Goal: Information Seeking & Learning: Learn about a topic

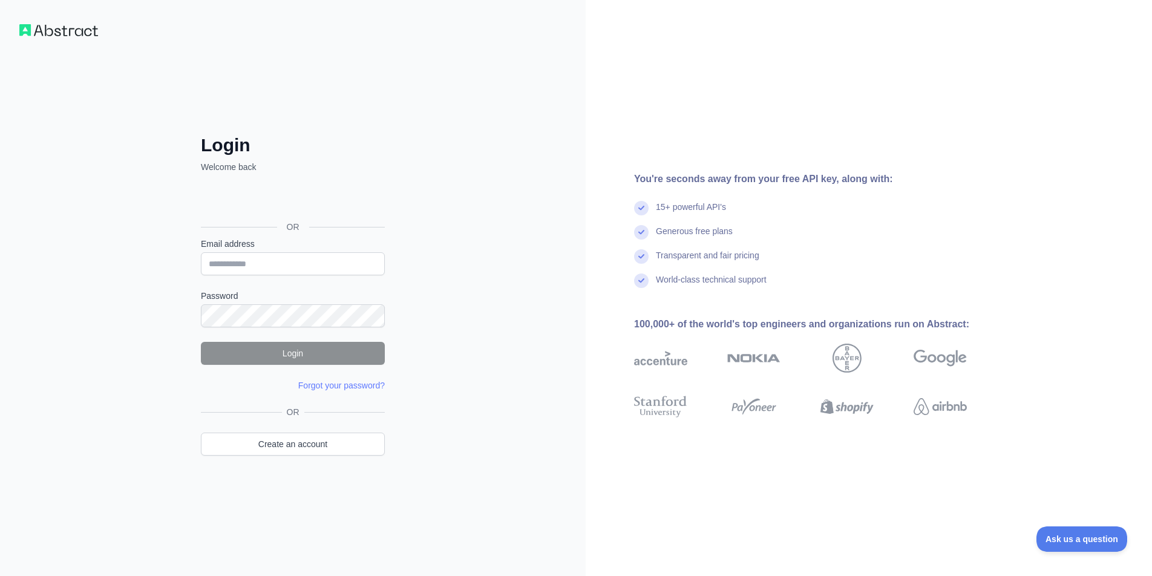
click at [343, 280] on form "Email address Password Login Forgot your password? Please try again We've sent …" at bounding box center [293, 315] width 184 height 154
click at [350, 268] on input "Email address" at bounding box center [293, 263] width 184 height 23
click at [318, 271] on input "Email address" at bounding box center [293, 263] width 184 height 23
type input "**********"
click at [304, 353] on button "Login" at bounding box center [293, 353] width 184 height 23
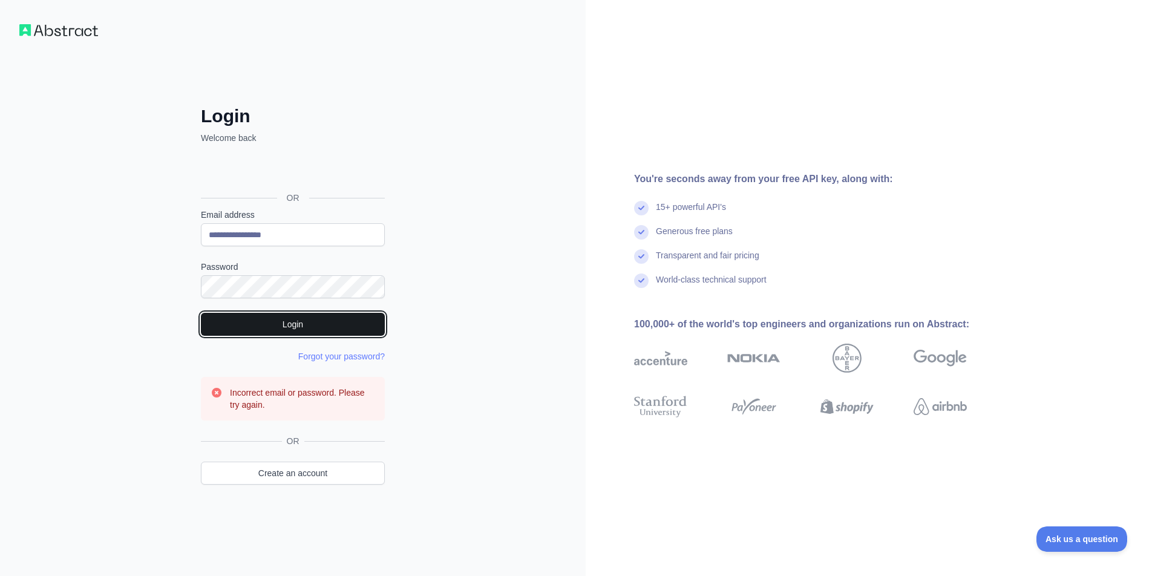
click at [290, 323] on button "Login" at bounding box center [293, 324] width 184 height 23
click at [354, 360] on link "Forgot your password?" at bounding box center [341, 357] width 87 height 10
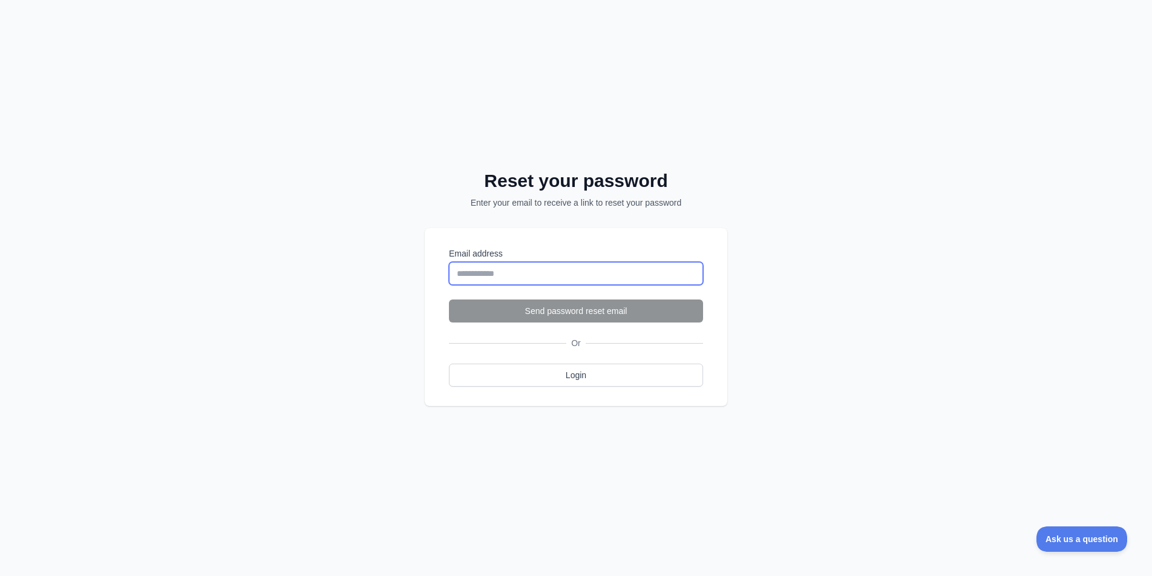
click at [547, 266] on input "Email address" at bounding box center [576, 273] width 254 height 23
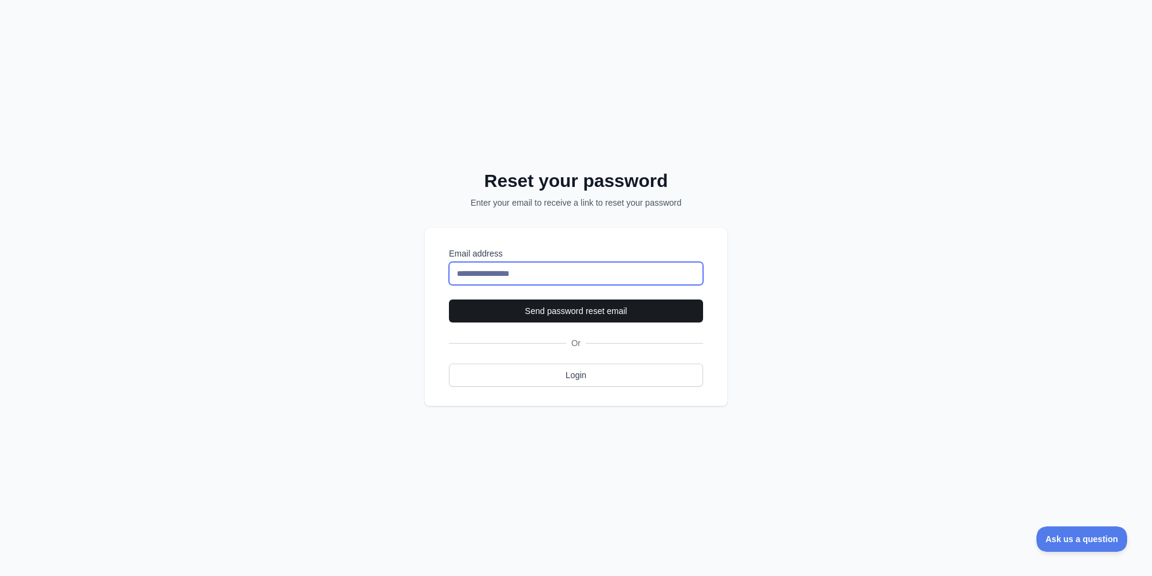
type input "**********"
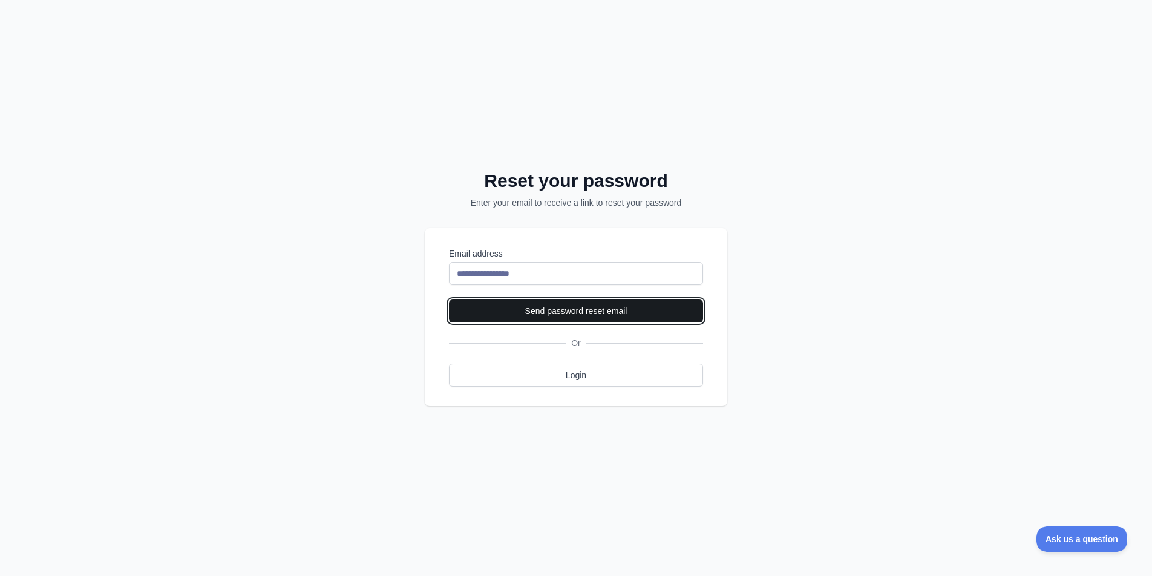
click at [574, 315] on button "Send password reset email" at bounding box center [576, 311] width 254 height 23
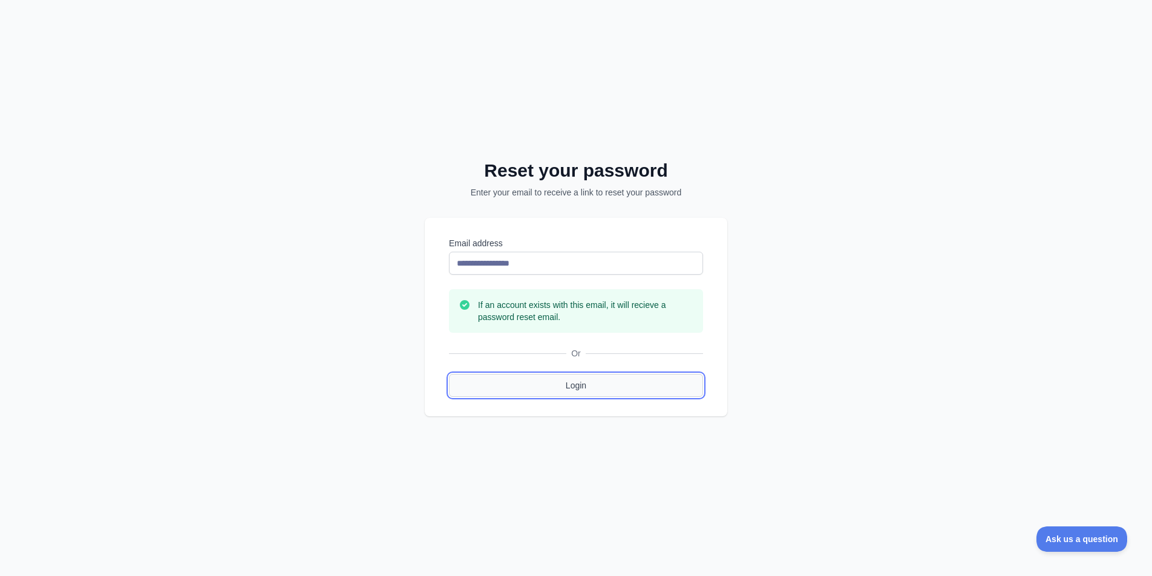
click at [585, 379] on link "Login" at bounding box center [576, 385] width 254 height 23
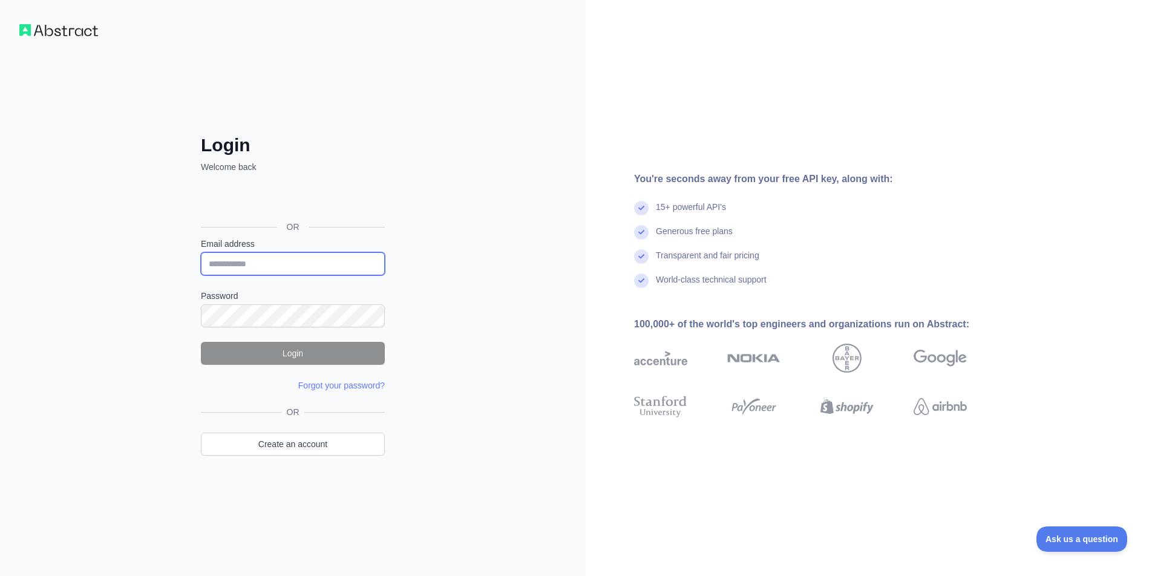
click at [271, 267] on input "Email address" at bounding box center [293, 263] width 184 height 23
type input "********"
type input "**********"
click at [293, 349] on button "Login" at bounding box center [293, 353] width 184 height 23
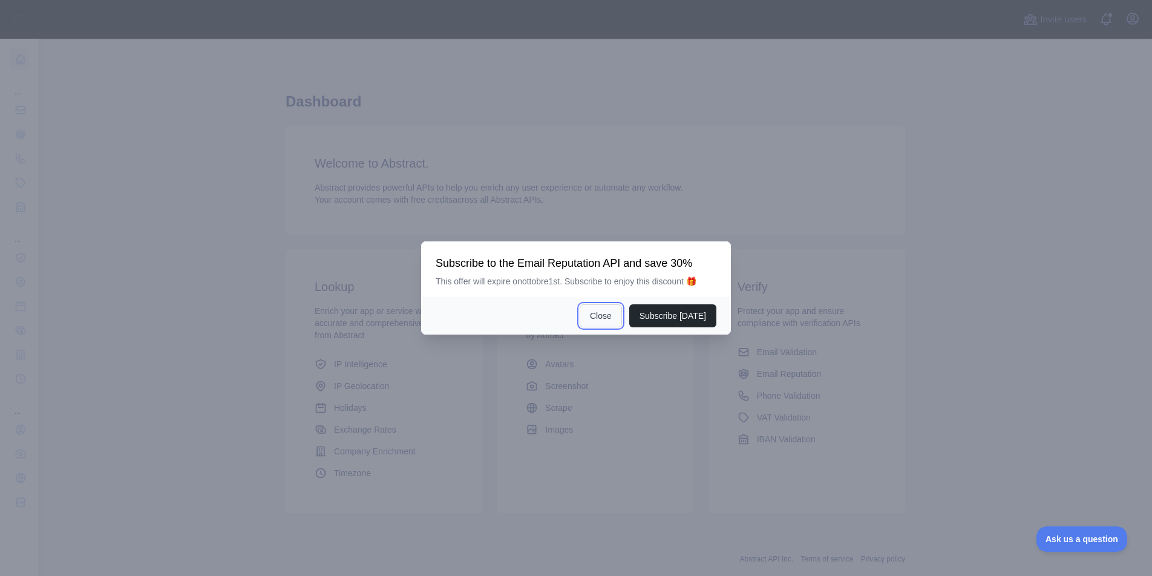
click at [609, 316] on button "Close" at bounding box center [601, 315] width 42 height 23
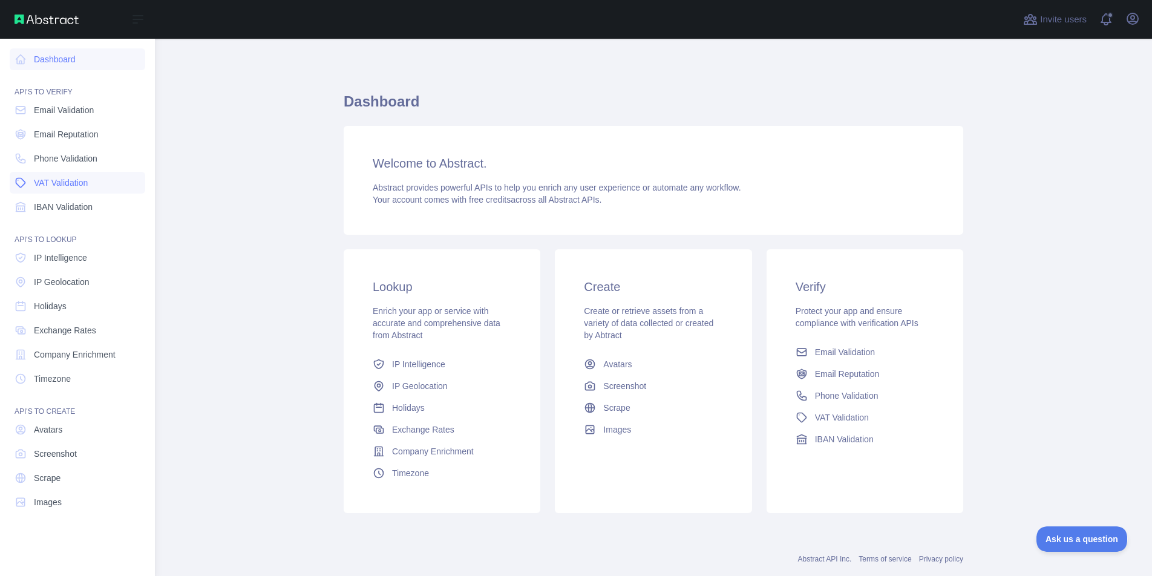
click at [59, 179] on span "VAT Validation" at bounding box center [61, 183] width 54 height 12
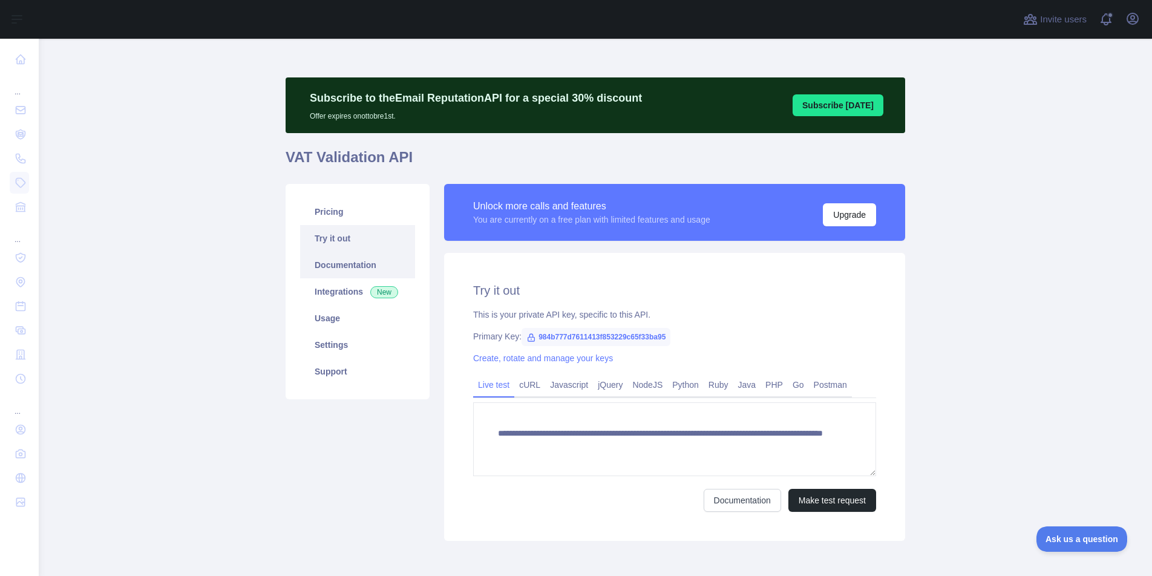
click at [338, 270] on link "Documentation" at bounding box center [357, 265] width 115 height 27
click at [332, 318] on link "Usage" at bounding box center [357, 318] width 115 height 27
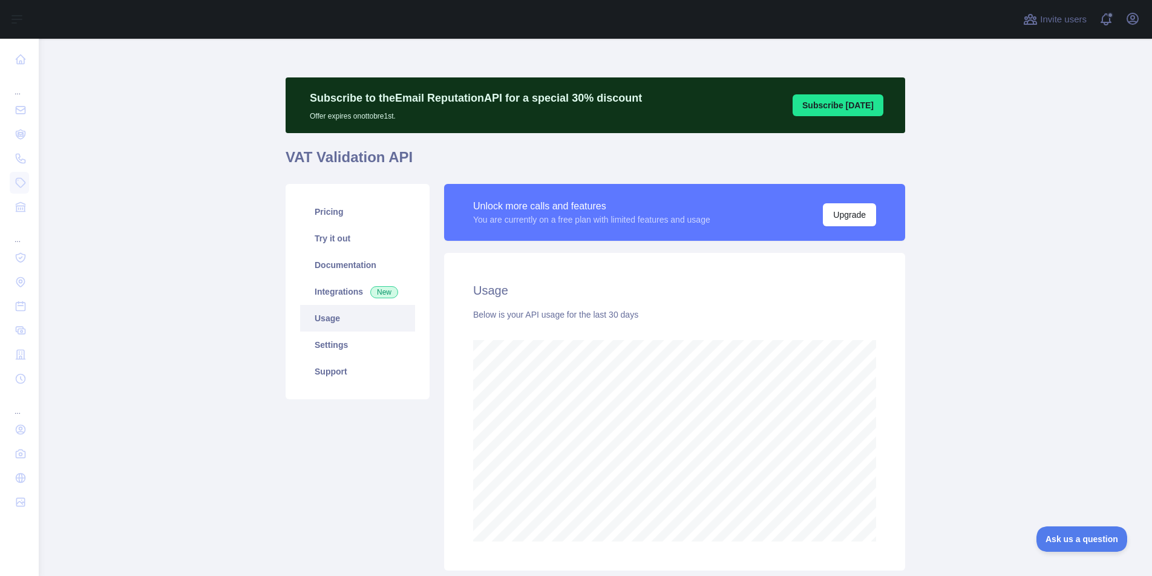
scroll to position [537, 1104]
click at [332, 339] on link "Settings" at bounding box center [357, 345] width 115 height 27
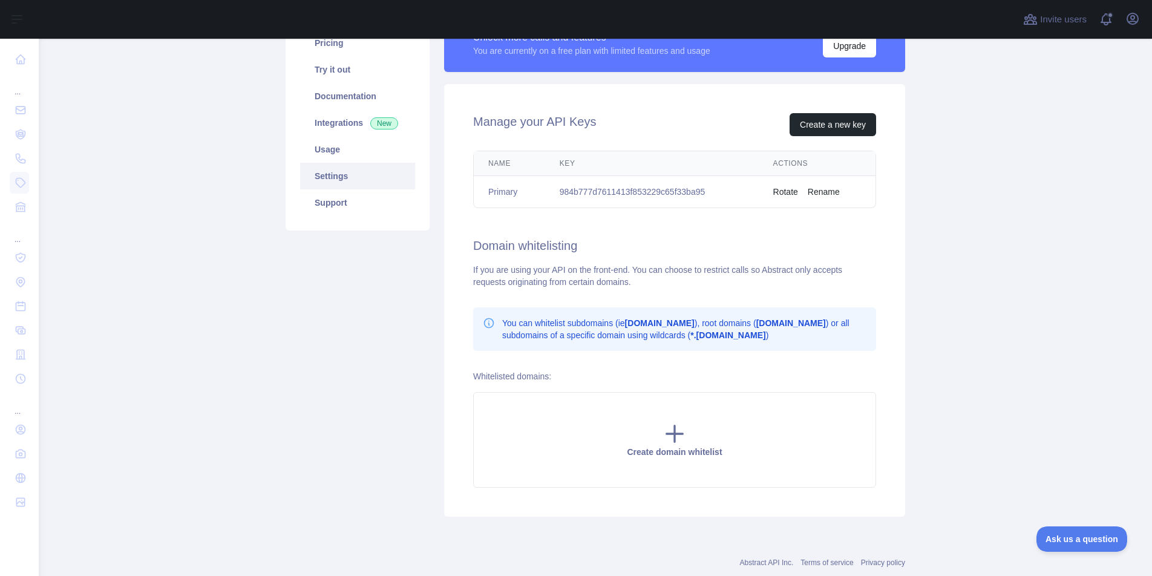
scroll to position [145, 0]
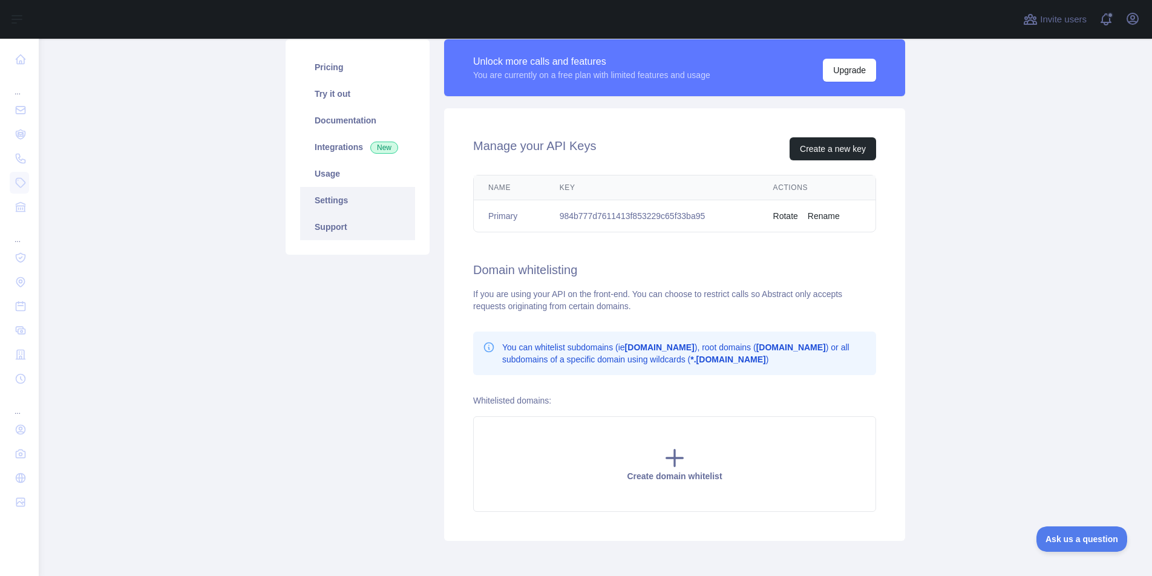
click at [324, 222] on link "Support" at bounding box center [357, 227] width 115 height 27
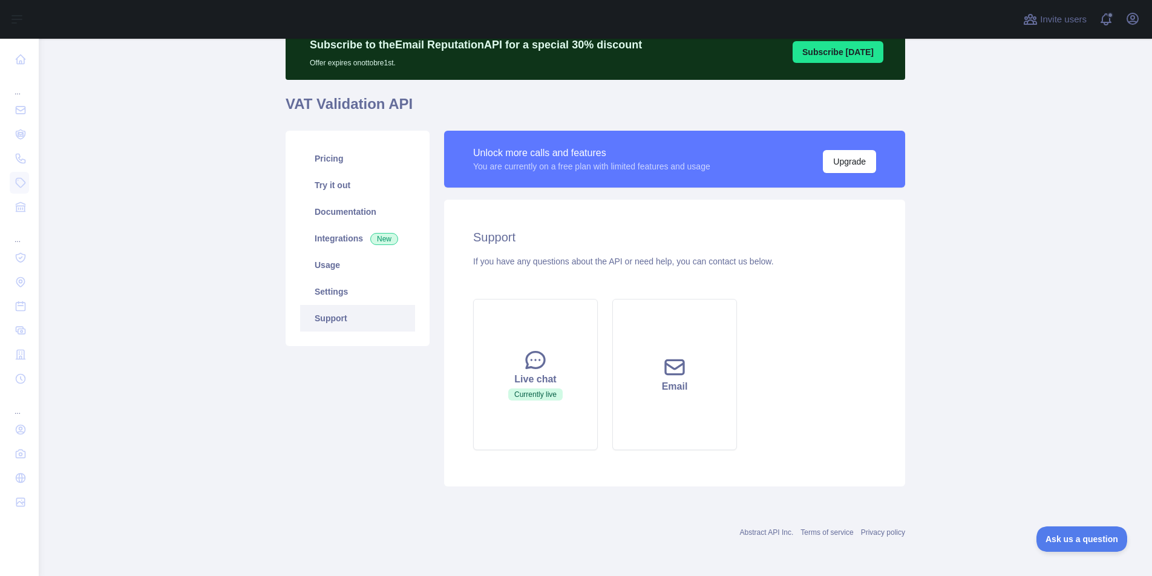
scroll to position [53, 0]
click at [332, 162] on link "Pricing" at bounding box center [357, 158] width 115 height 27
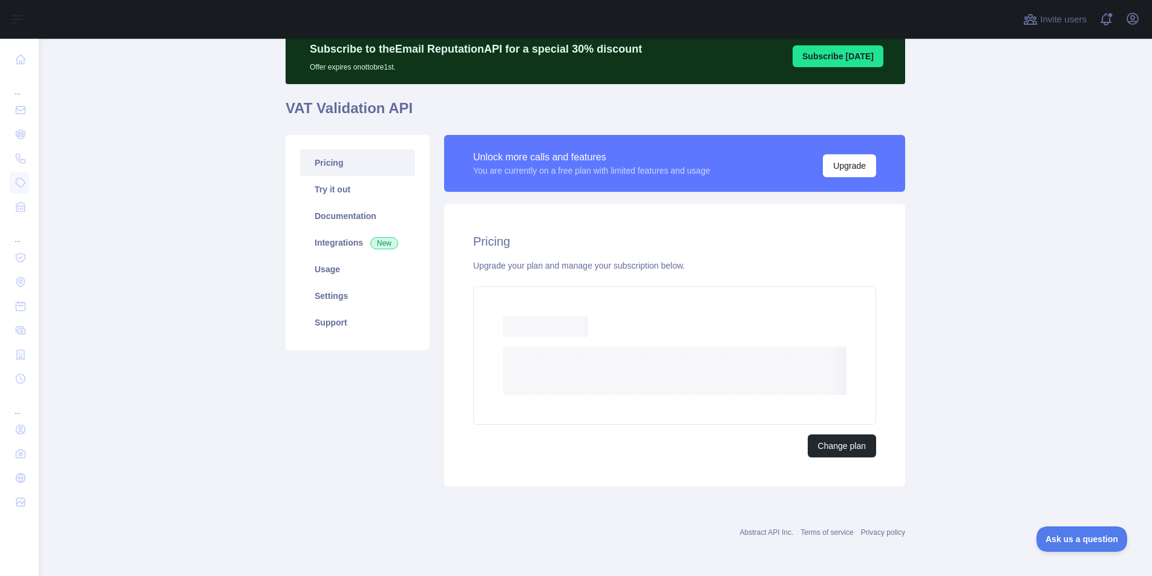
scroll to position [16, 0]
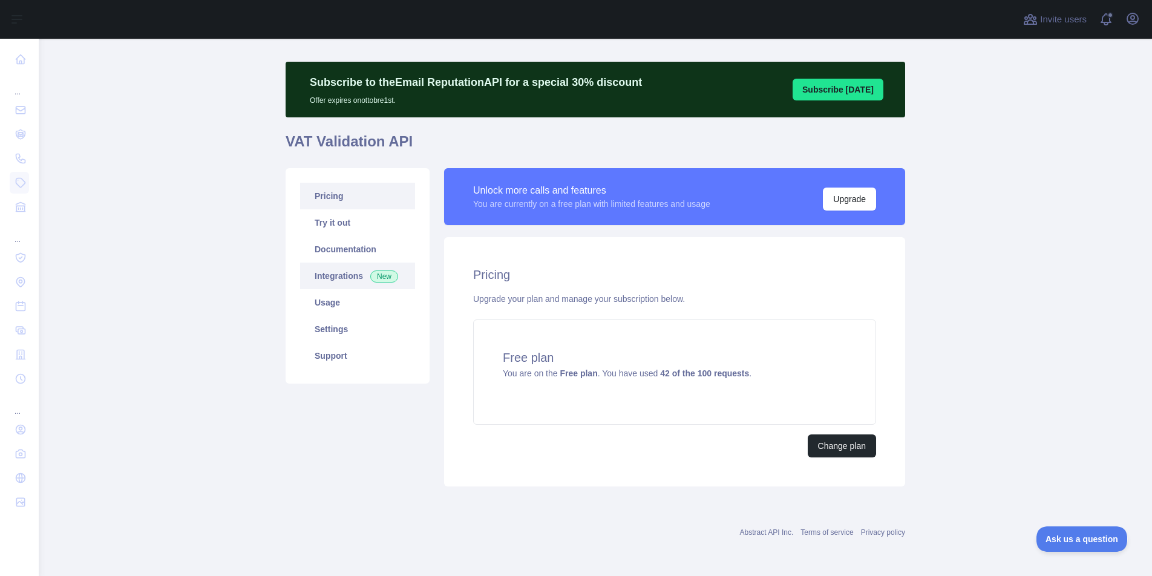
click at [352, 280] on link "Integrations New" at bounding box center [357, 276] width 115 height 27
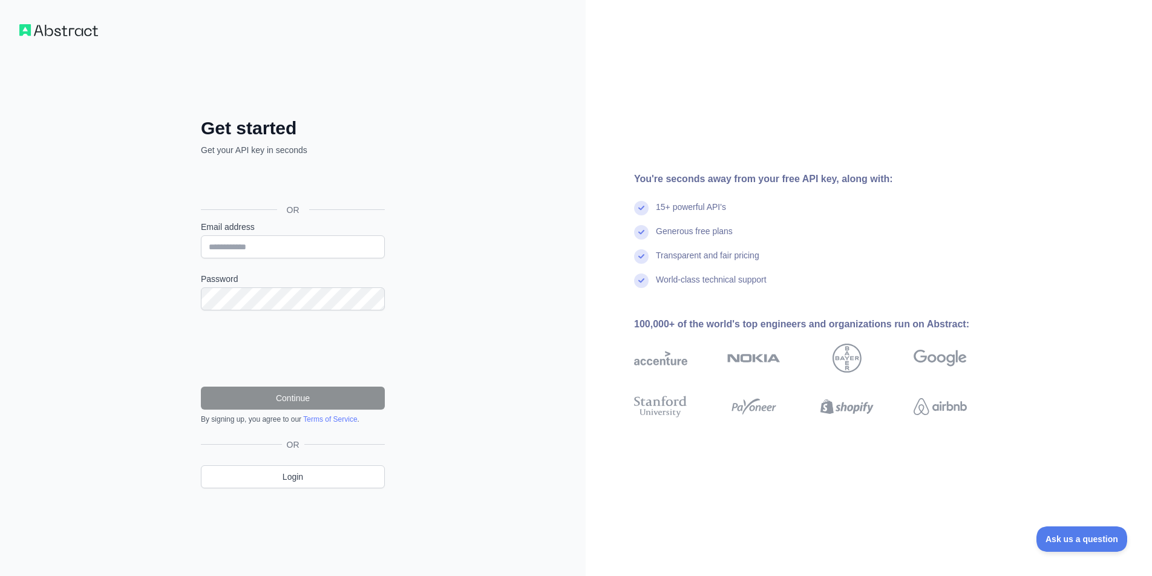
click at [252, 261] on form "Email address Password Continue By signing up, you agree to our Terms of Servic…" at bounding box center [293, 322] width 184 height 203
click at [262, 249] on input "Email address" at bounding box center [293, 246] width 184 height 23
